Goal: Task Accomplishment & Management: Manage account settings

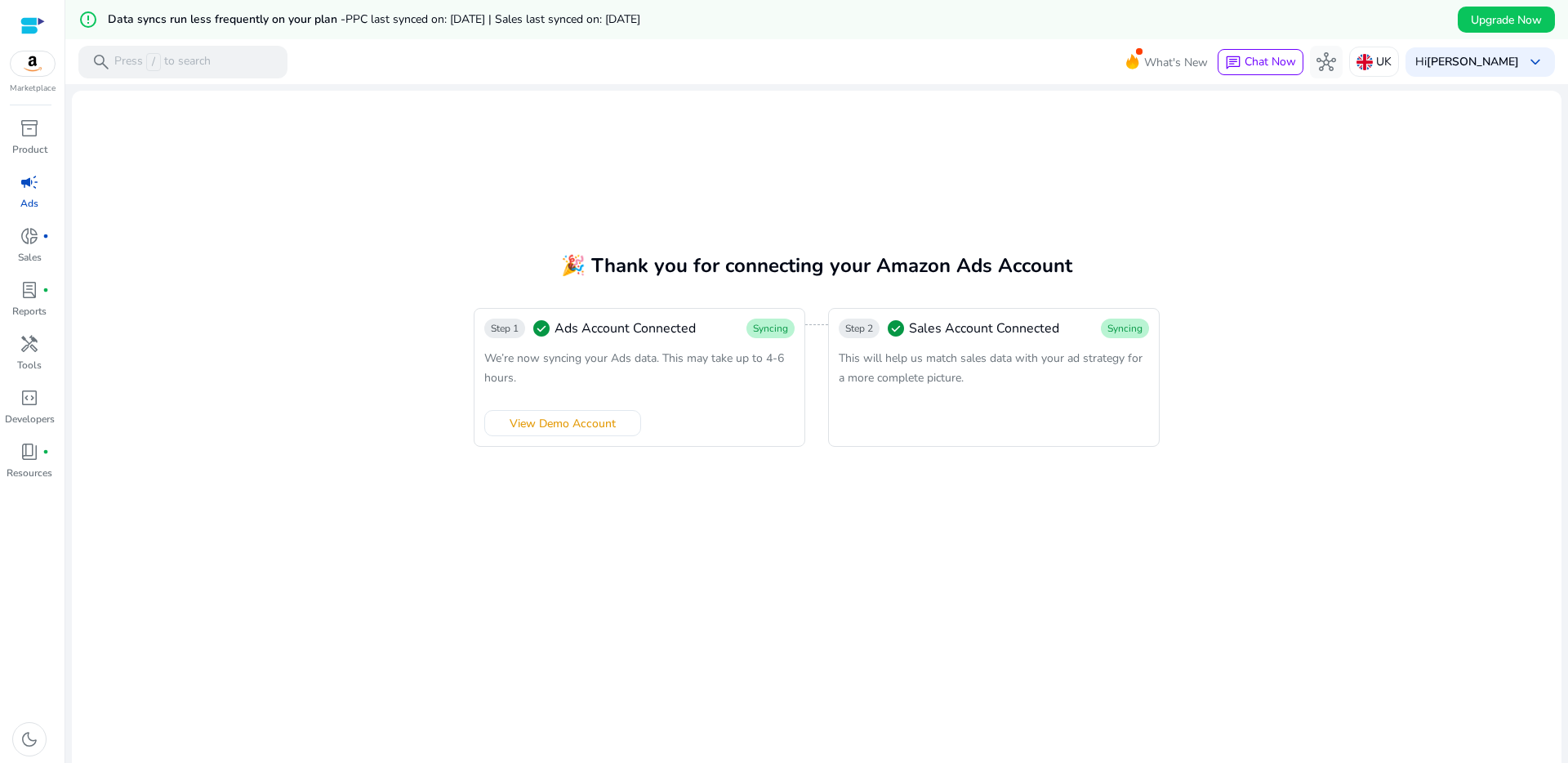
click at [902, 354] on span "This will help us match sales data with your ad strategy for a more complete pi…" at bounding box center [990, 368] width 304 height 35
click at [903, 354] on span "This will help us match sales data with your ad strategy for a more complete pi…" at bounding box center [990, 368] width 304 height 35
click at [1474, 68] on b "[PERSON_NAME]" at bounding box center [1472, 62] width 92 height 16
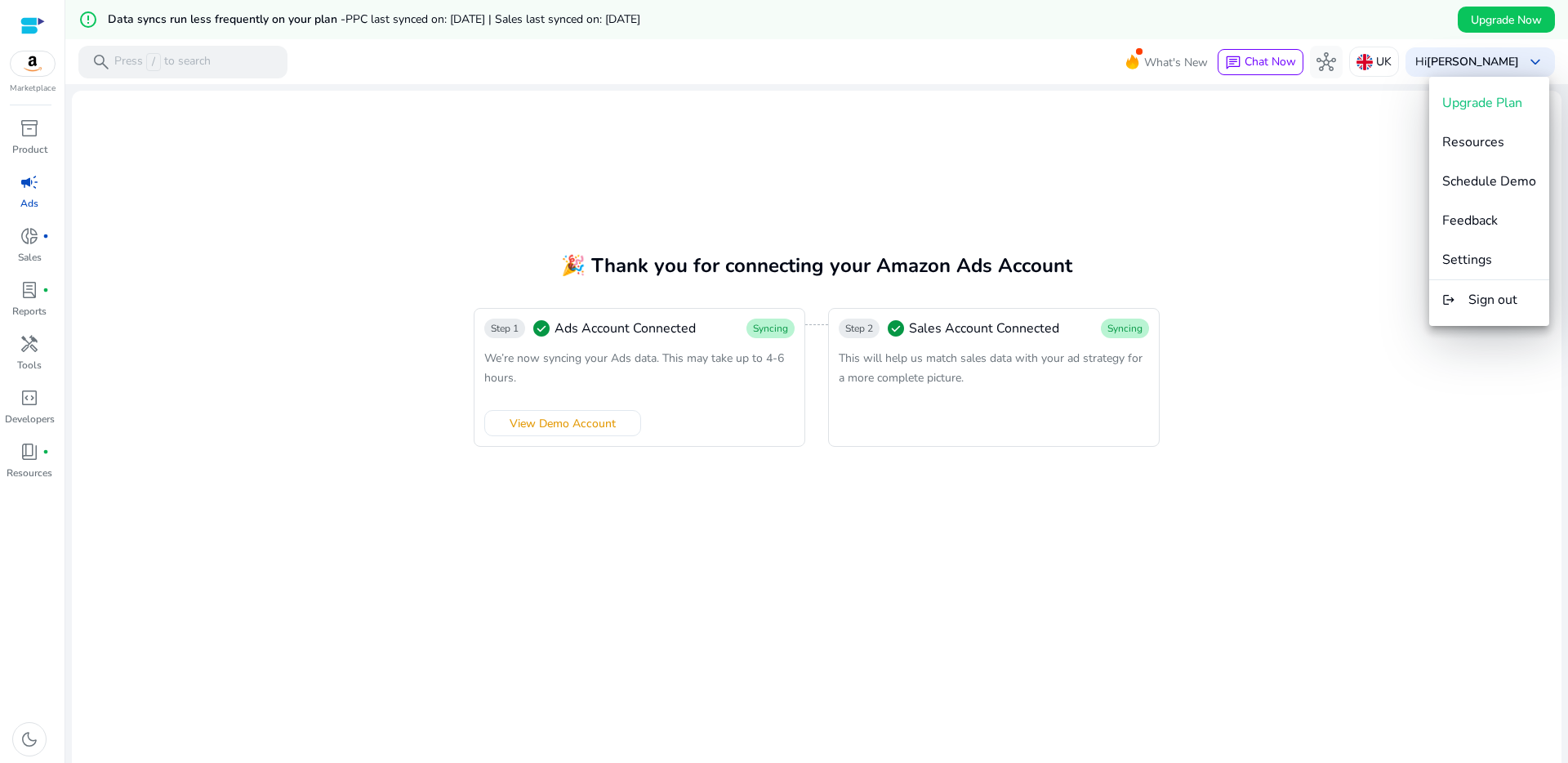
drag, startPoint x: 452, startPoint y: 173, endPoint x: 408, endPoint y: 127, distance: 63.7
click at [447, 173] on div at bounding box center [784, 382] width 1568 height 763
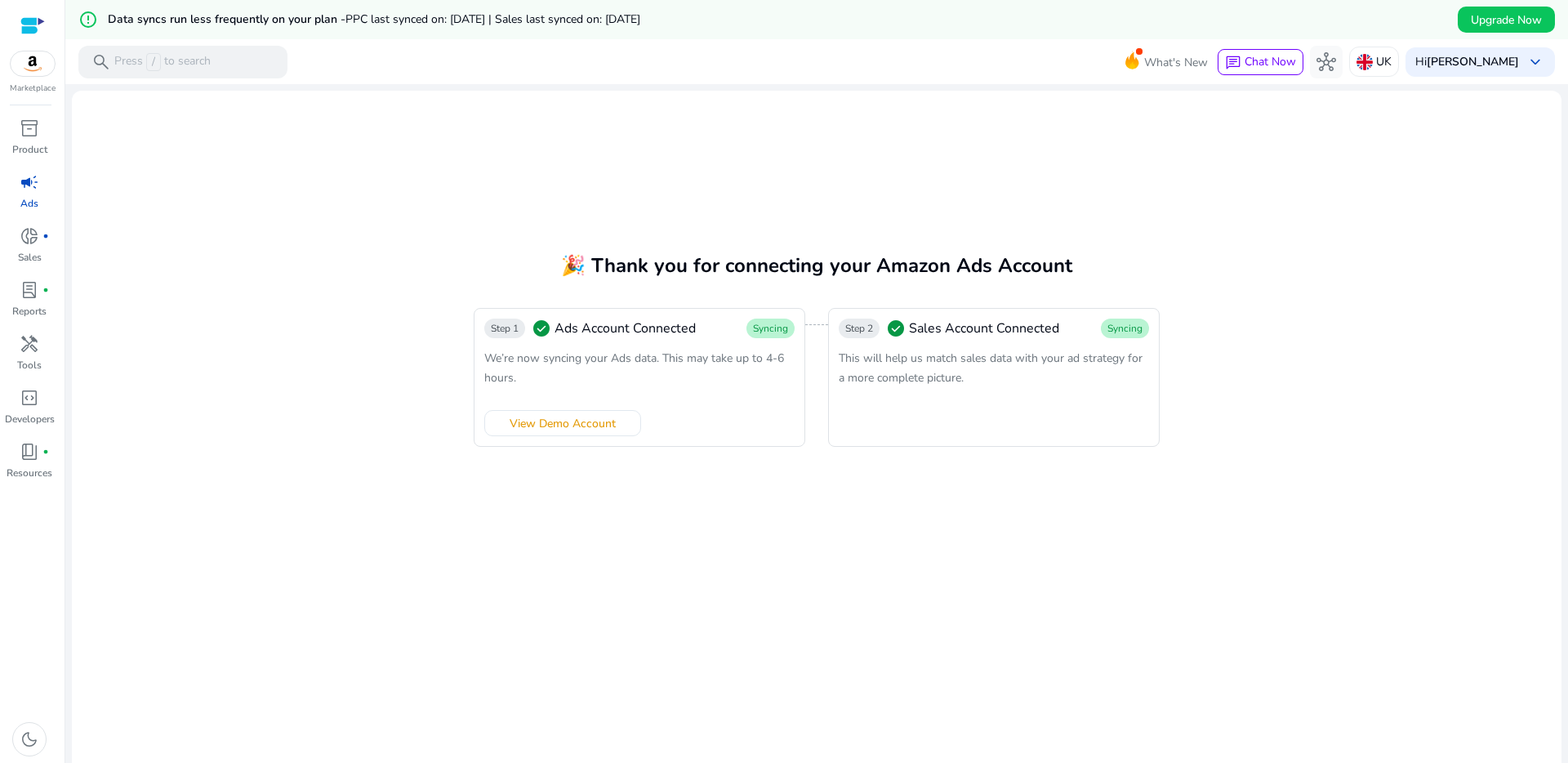
click at [16, 184] on div "campaign" at bounding box center [29, 182] width 46 height 27
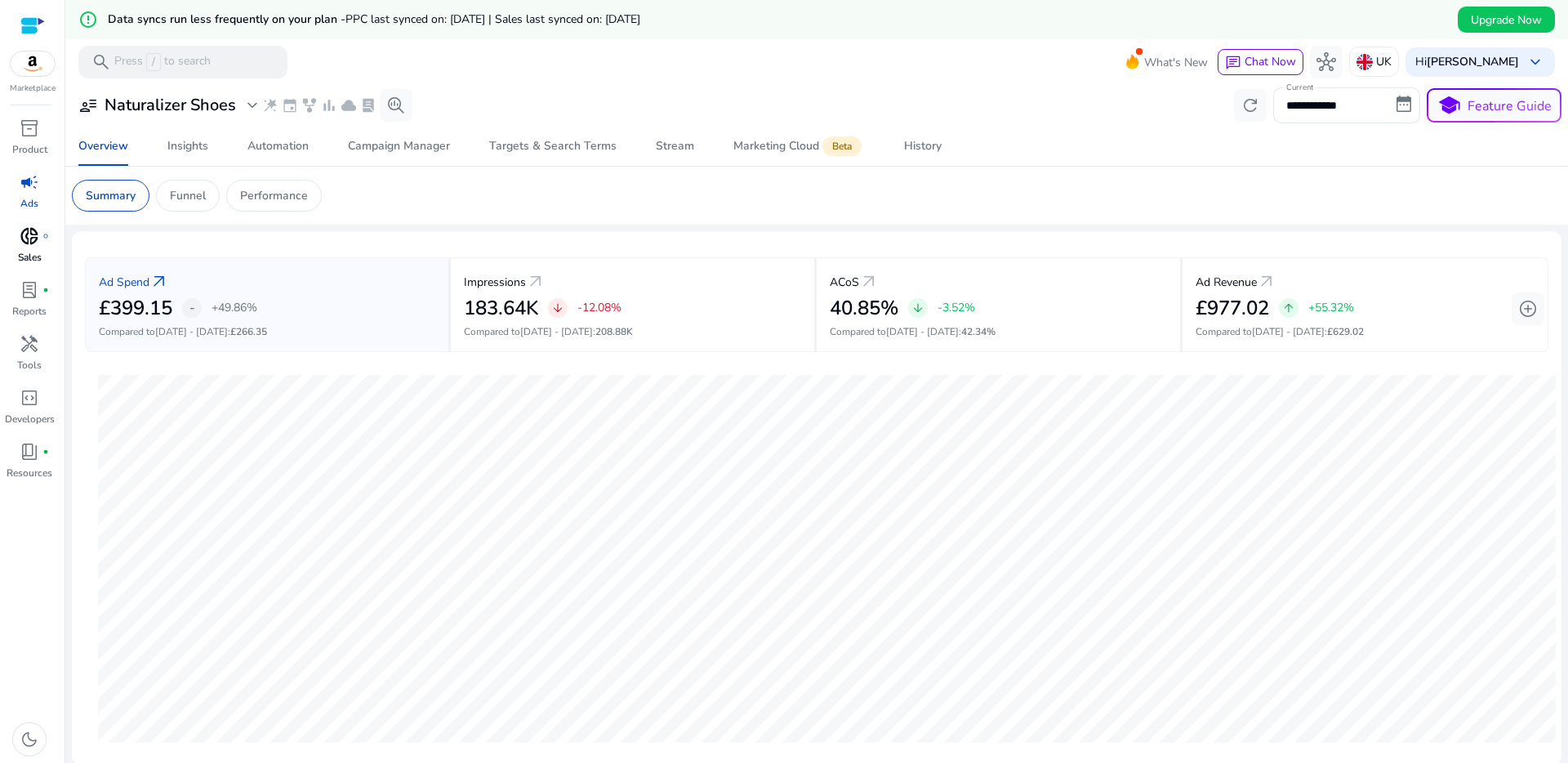
click at [25, 241] on span "donut_small" at bounding box center [29, 236] width 19 height 19
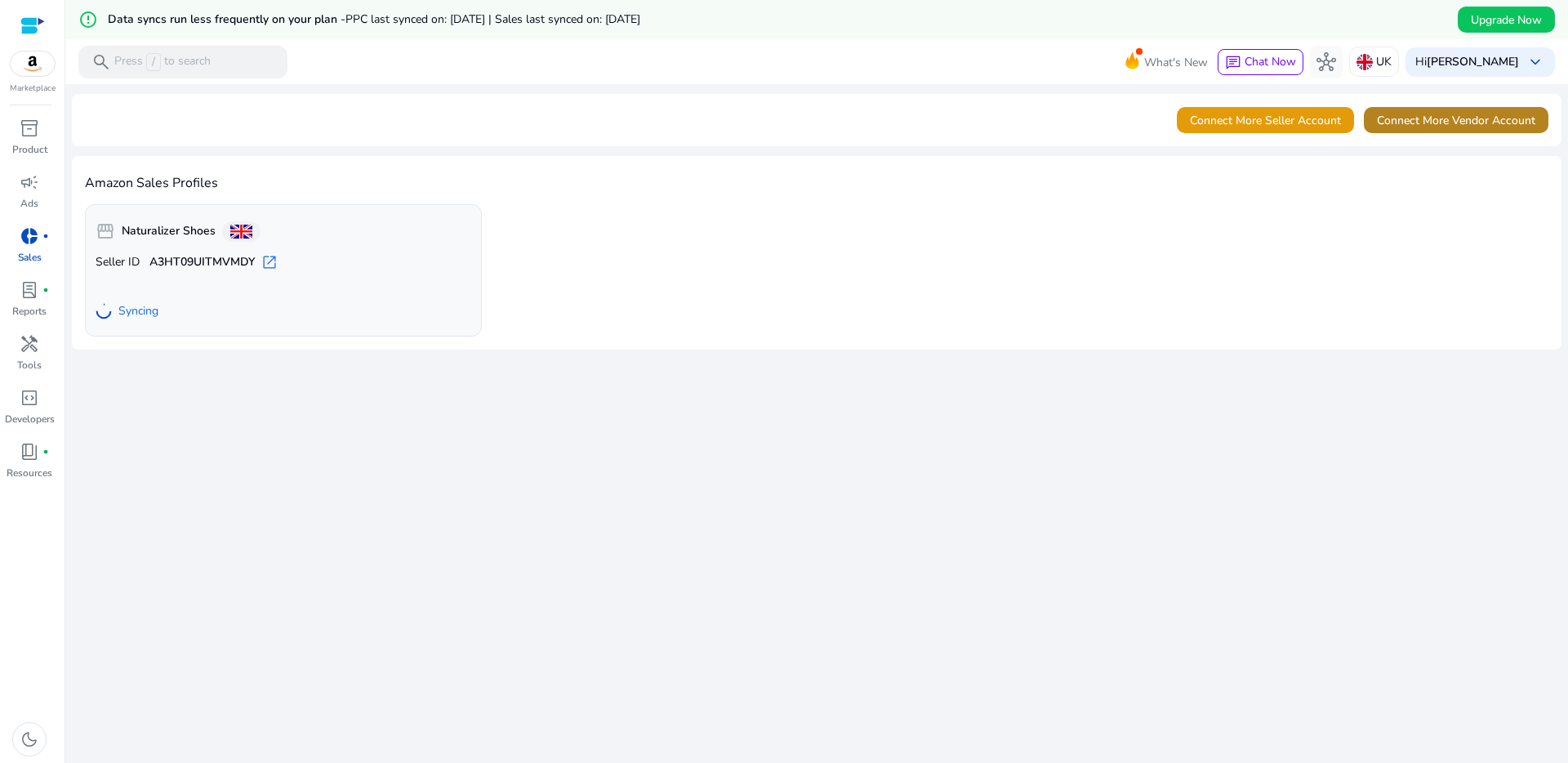
click at [1472, 117] on span "Connect More Vendor Account" at bounding box center [1456, 119] width 158 height 17
